Goal: Use online tool/utility: Utilize a website feature to perform a specific function

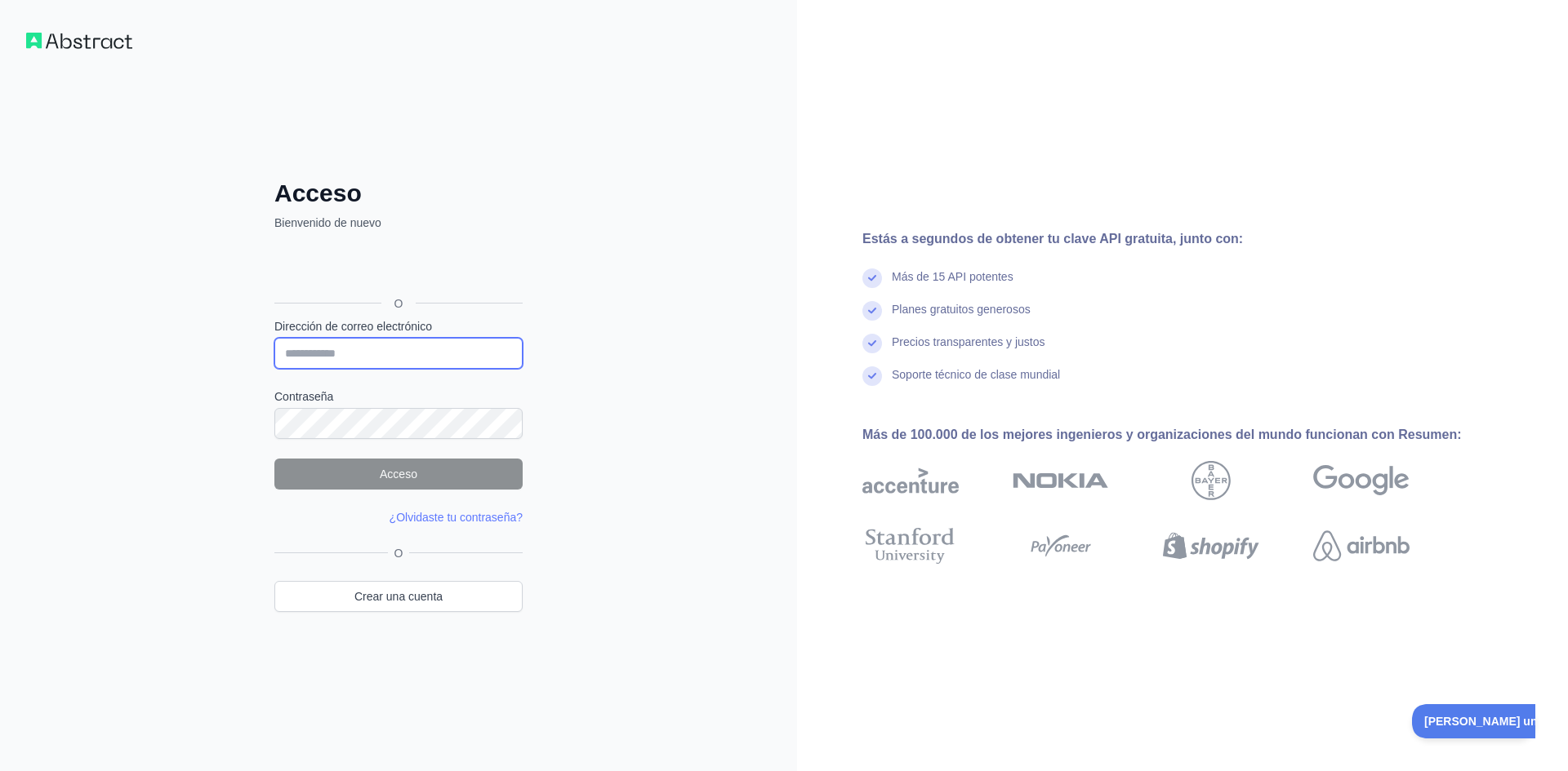
click at [379, 357] on input "Dirección de correo electrónico" at bounding box center [398, 353] width 248 height 31
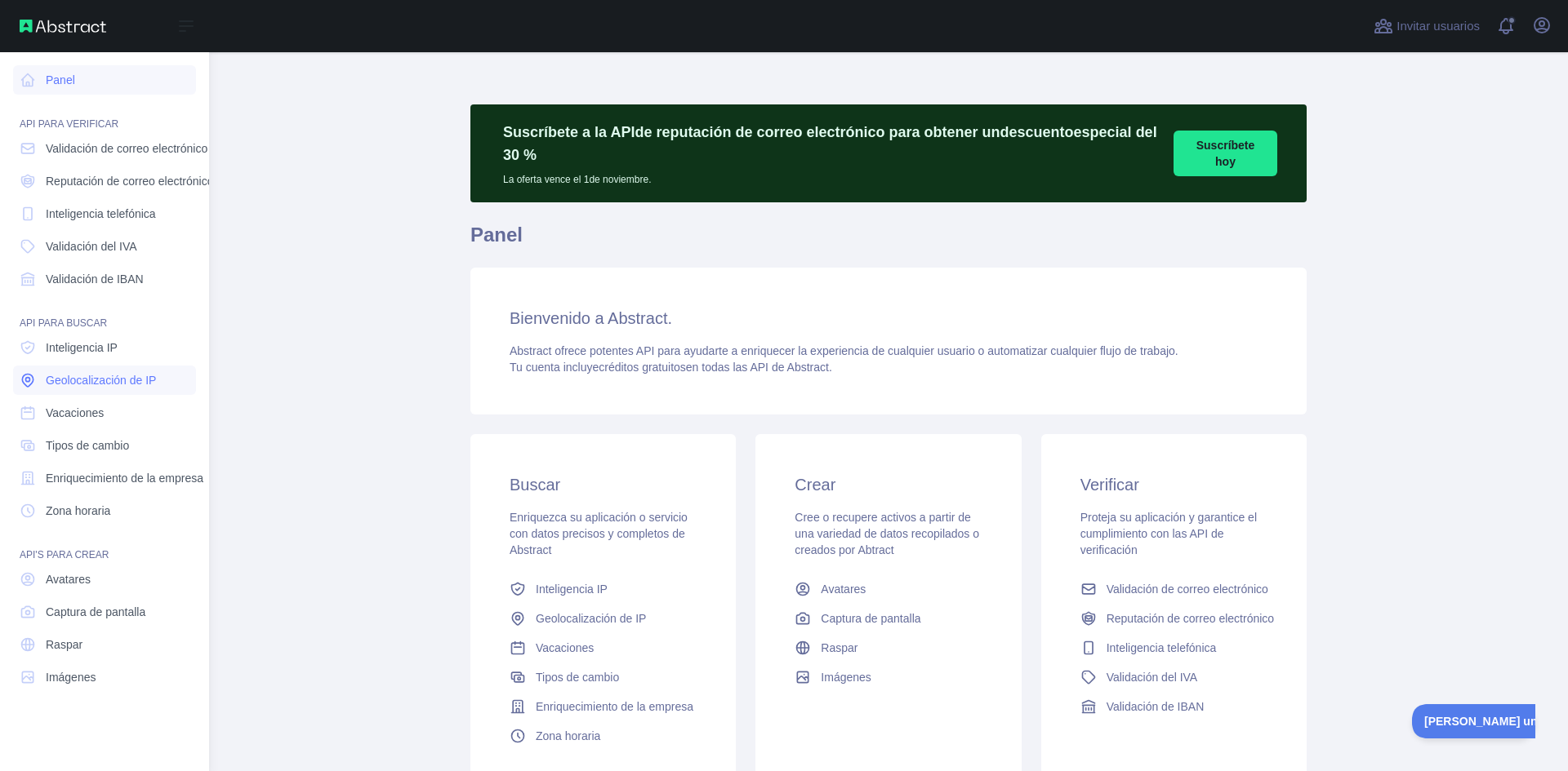
click at [82, 381] on font "Geolocalización de IP" at bounding box center [100, 381] width 110 height 13
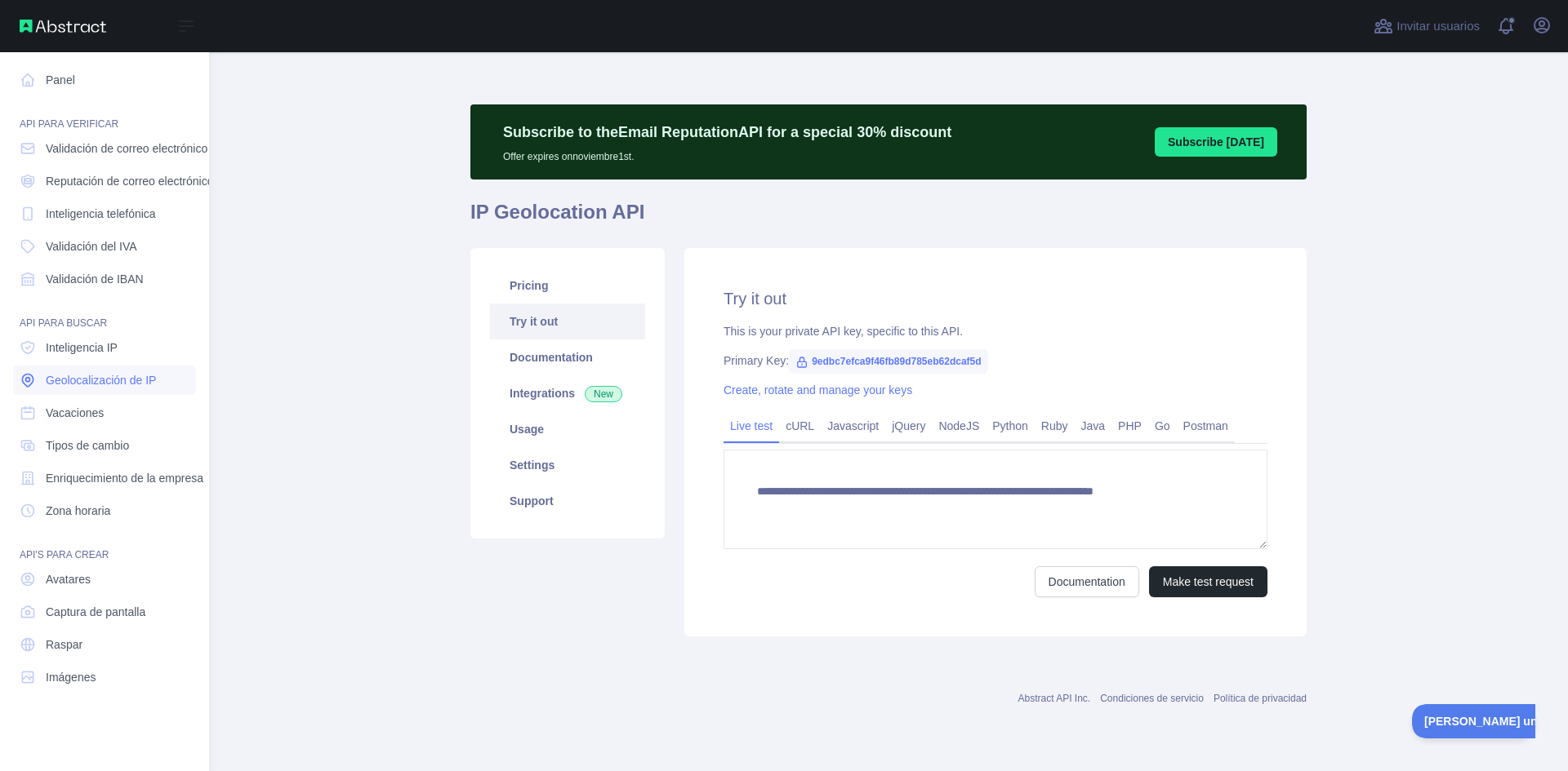
type textarea "**********"
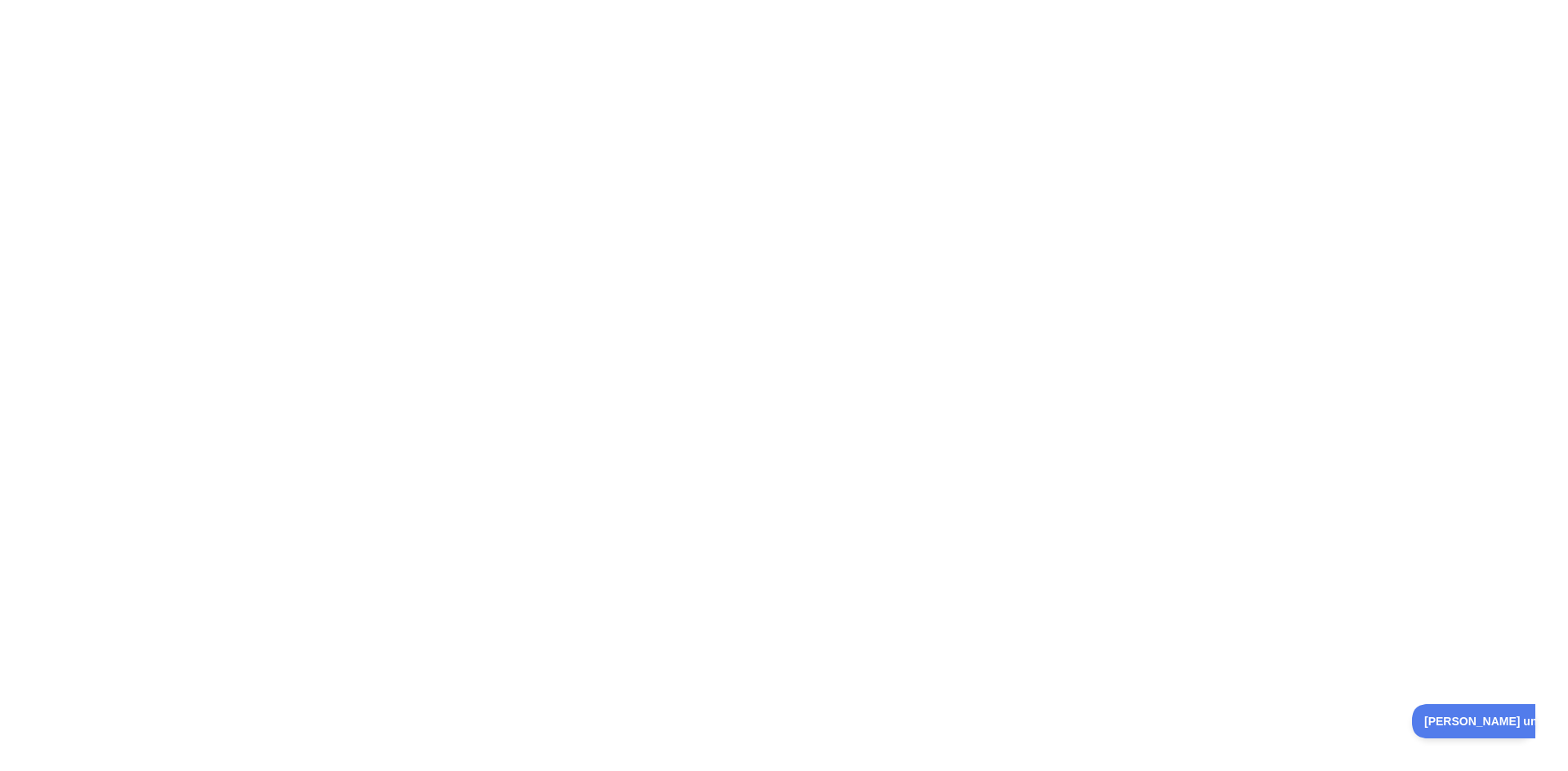
click at [691, 164] on div at bounding box center [784, 385] width 1568 height 771
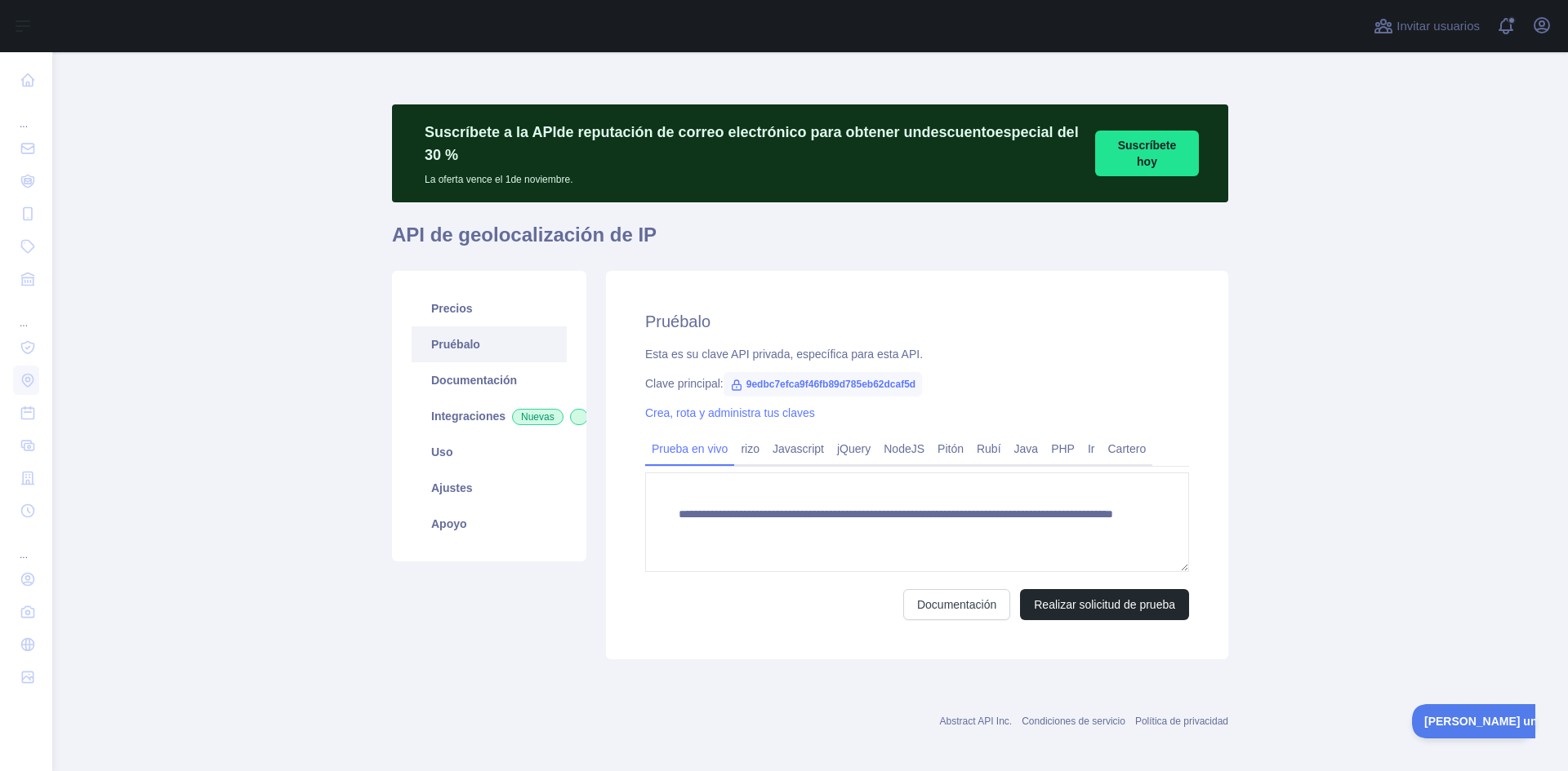
click at [1120, 155] on button "Suscríbete hoy" at bounding box center [1147, 153] width 103 height 45
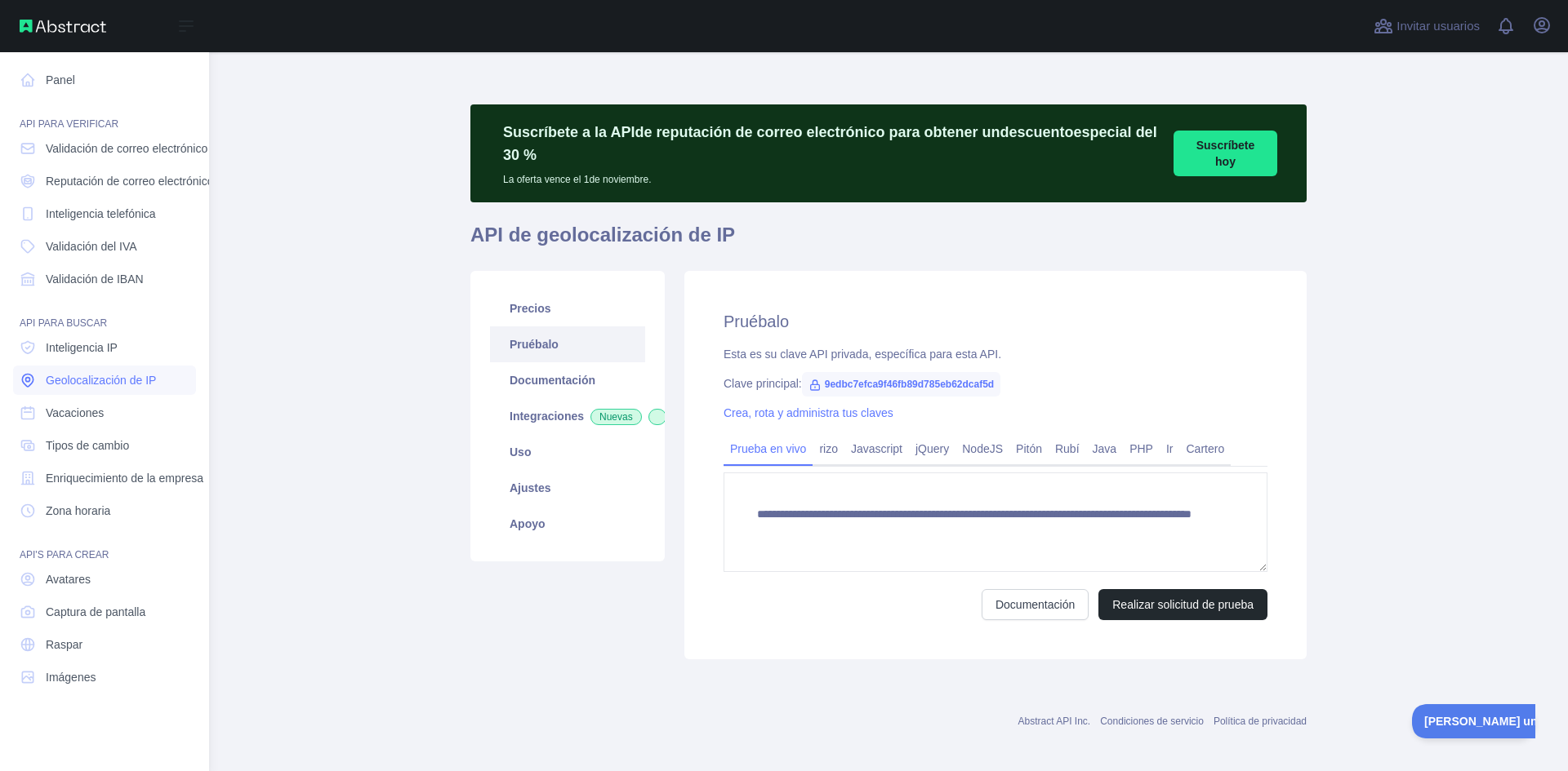
click at [77, 377] on font "Geolocalización de IP" at bounding box center [100, 381] width 110 height 13
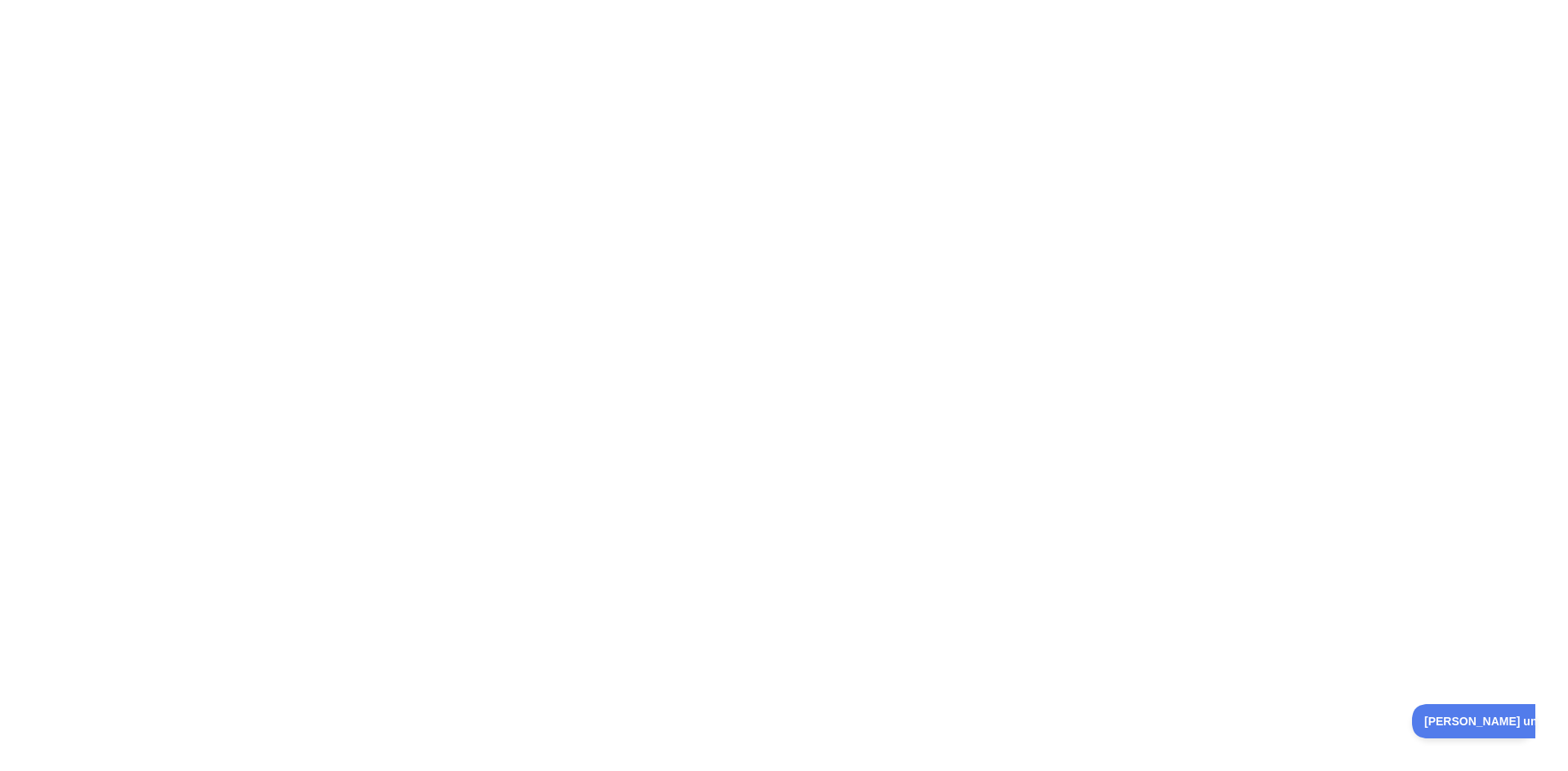
click at [739, 359] on div at bounding box center [784, 385] width 1568 height 771
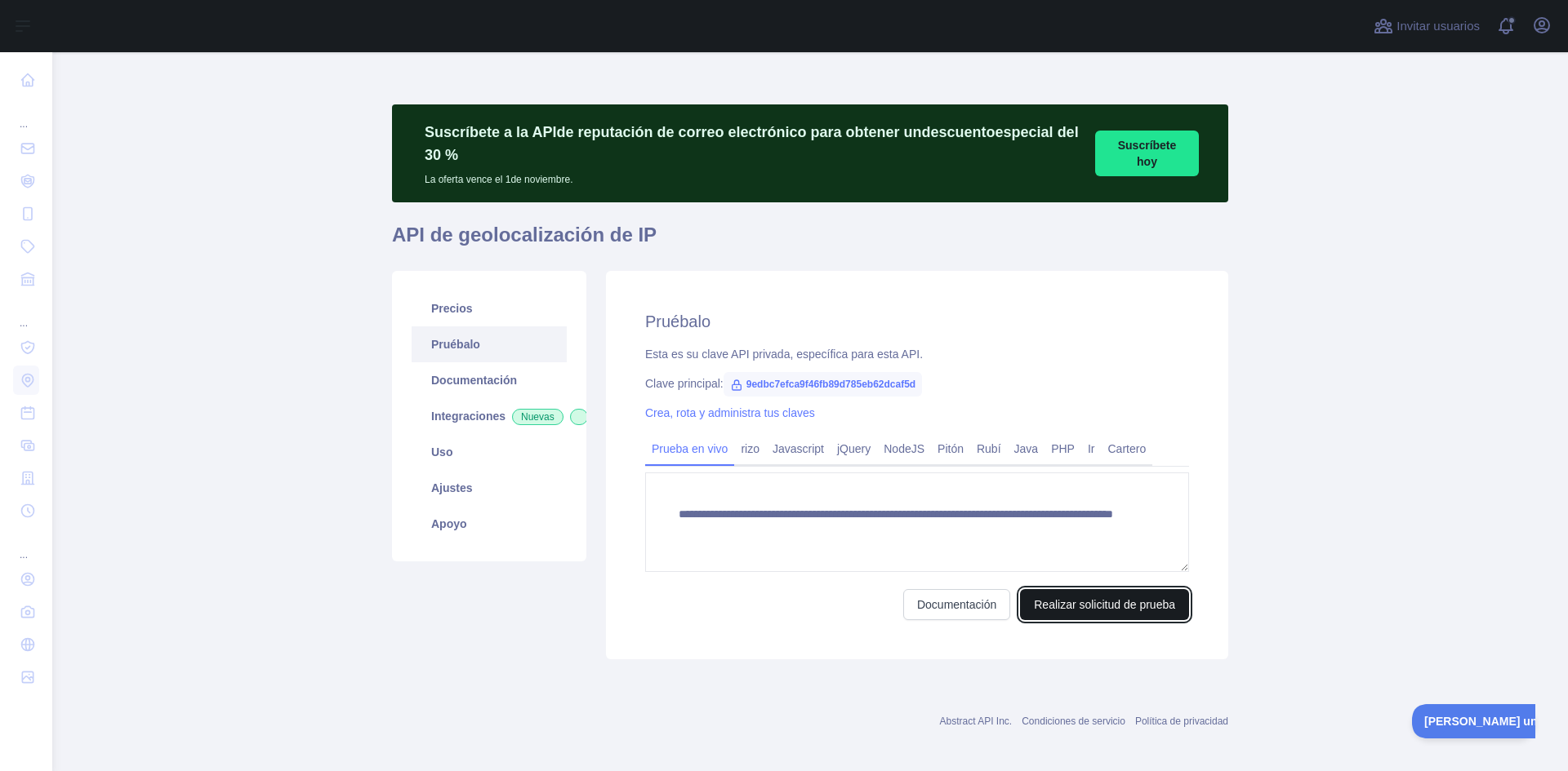
click at [1067, 602] on font "Realizar solicitud de prueba" at bounding box center [1104, 605] width 141 height 13
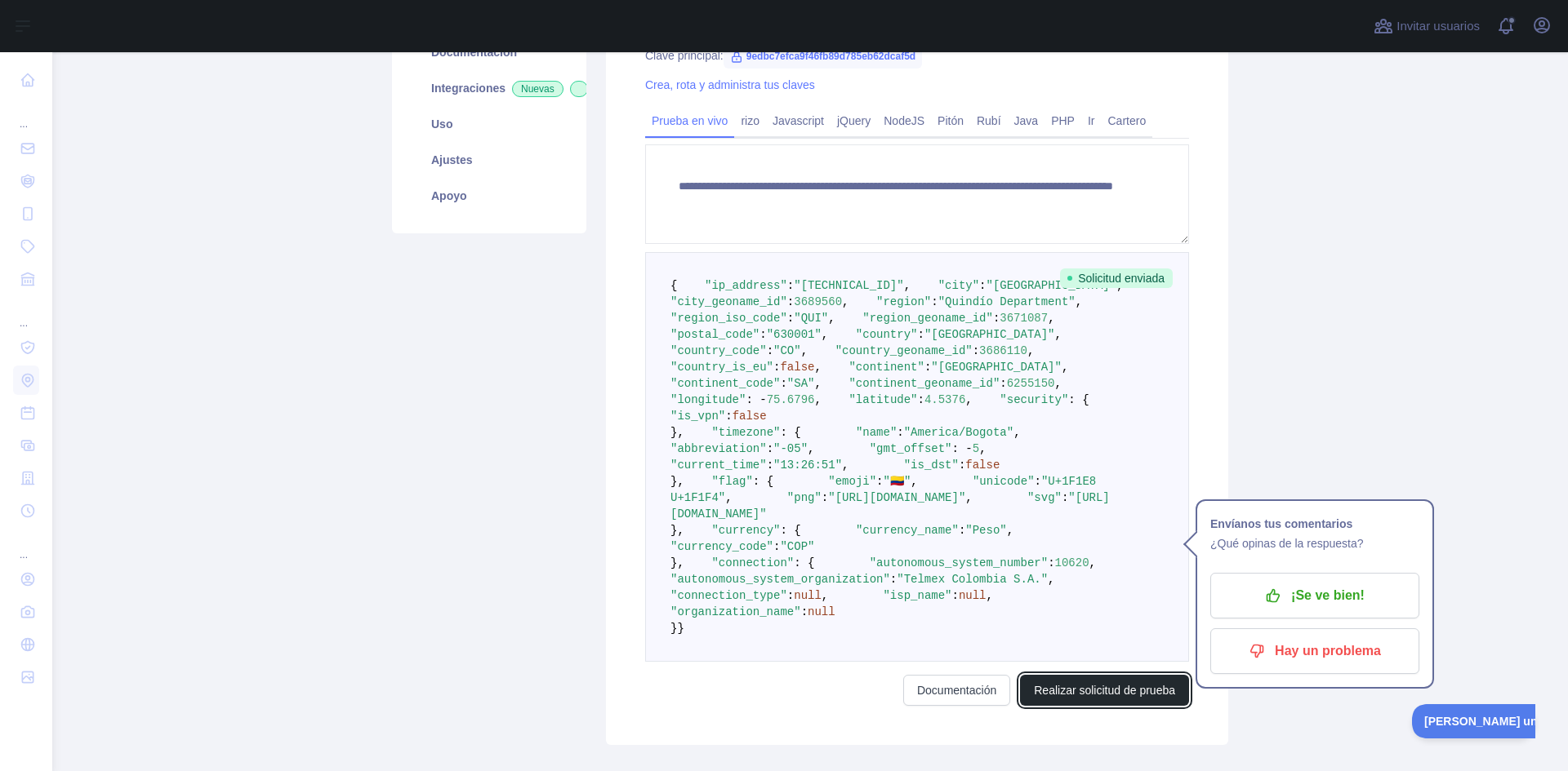
scroll to position [64, 0]
